Goal: Task Accomplishment & Management: Use online tool/utility

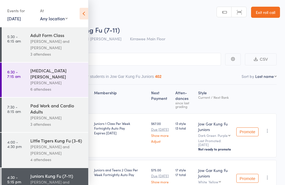
click at [9, 15] on link "[DATE]" at bounding box center [14, 18] width 14 height 6
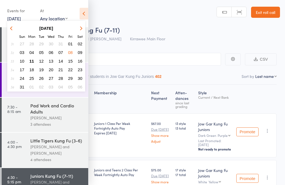
click at [32, 60] on span "11" at bounding box center [31, 61] width 5 height 5
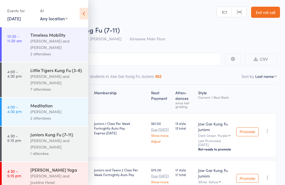
scroll to position [36, 0]
click at [32, 77] on div "[PERSON_NAME] and [PERSON_NAME]" at bounding box center [56, 79] width 53 height 13
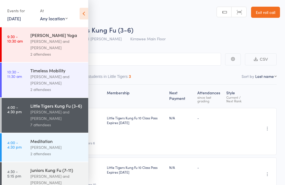
click at [85, 19] on icon at bounding box center [84, 14] width 9 height 12
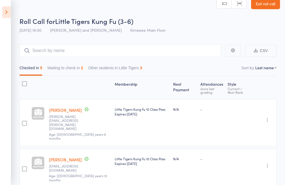
scroll to position [8, 0]
click at [48, 48] on input "search" at bounding box center [119, 51] width 201 height 13
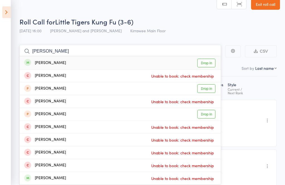
type input "[PERSON_NAME]"
click at [33, 60] on div "[PERSON_NAME]" at bounding box center [45, 63] width 42 height 6
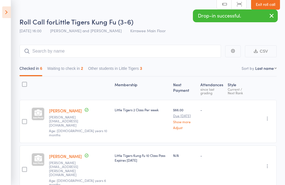
click at [57, 62] on div "Checked in 6 Waiting to check in 2 Other students in Little Tigers 3" at bounding box center [147, 67] width 257 height 19
click at [58, 68] on button "Waiting to check in 2" at bounding box center [65, 69] width 36 height 13
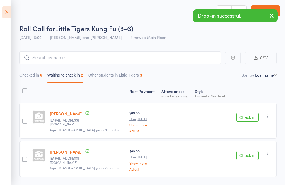
click at [250, 153] on button "Check in" at bounding box center [247, 155] width 22 height 9
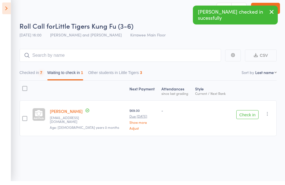
scroll to position [4, 0]
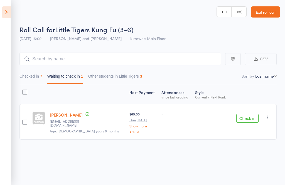
click at [50, 48] on main "CSV Checked in 7 Waiting to check in 1 Other students in Little Tigers 3 Sort b…" at bounding box center [142, 104] width 285 height 120
click at [35, 82] on button "Checked in 7" at bounding box center [30, 77] width 23 height 13
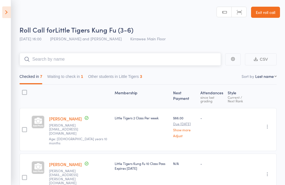
click at [101, 60] on input "search" at bounding box center [119, 59] width 201 height 13
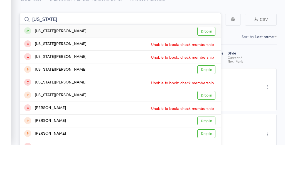
type input "[US_STATE]"
click at [203, 67] on link "Drop in" at bounding box center [206, 71] width 18 height 9
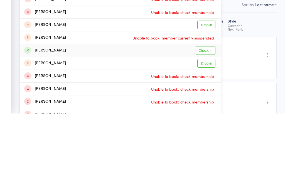
type input "[PERSON_NAME]"
click at [210, 118] on link "Check in" at bounding box center [205, 122] width 20 height 9
